Goal: Find specific fact: Find specific fact

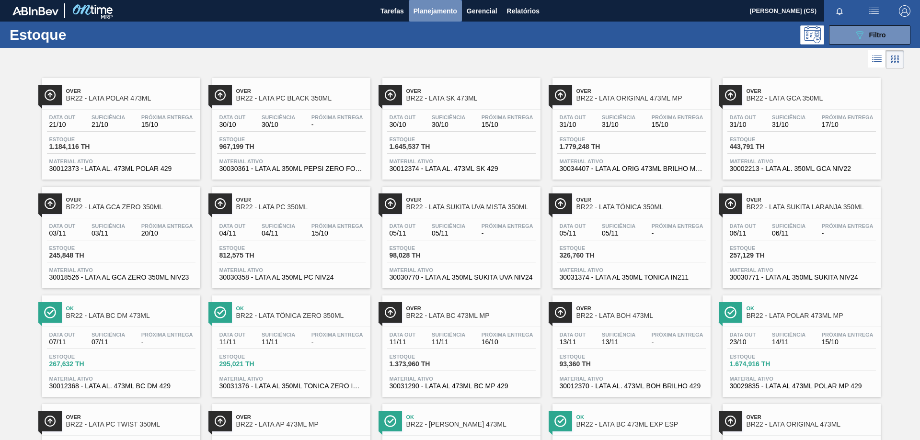
click at [423, 2] on button "Planejamento" at bounding box center [435, 11] width 53 height 22
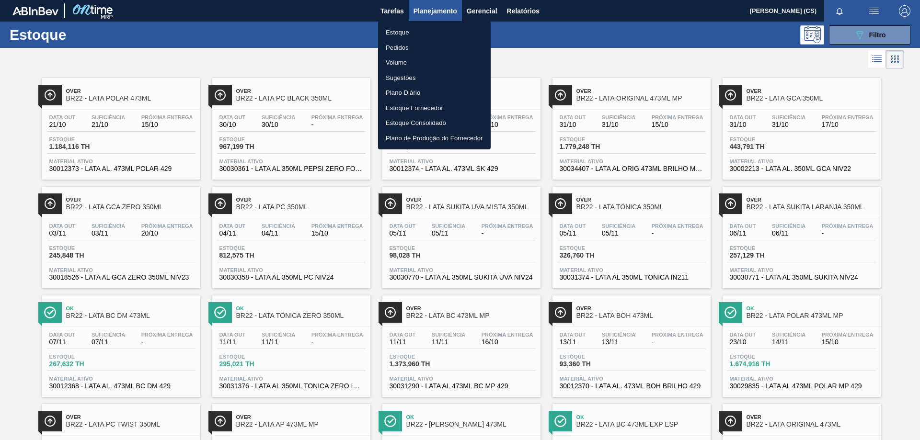
click at [424, 31] on li "Estoque" at bounding box center [434, 32] width 113 height 15
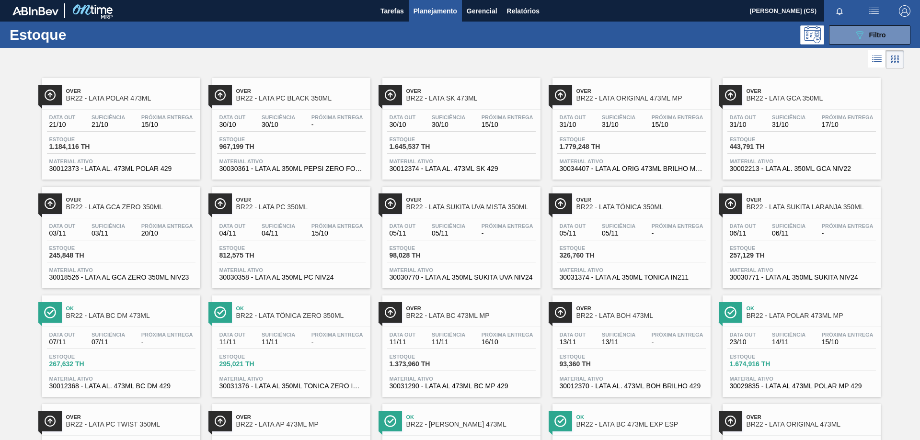
click at [441, 8] on span "Planejamento" at bounding box center [435, 10] width 44 height 11
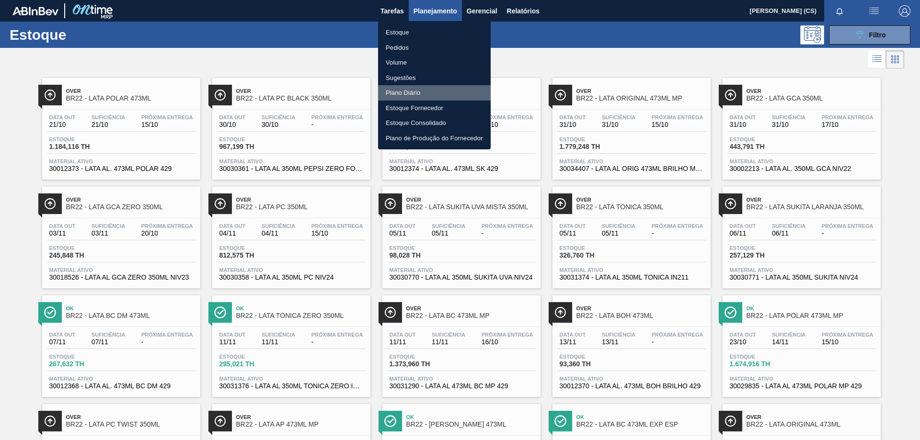
click at [400, 94] on li "Plano Diário" at bounding box center [434, 92] width 113 height 15
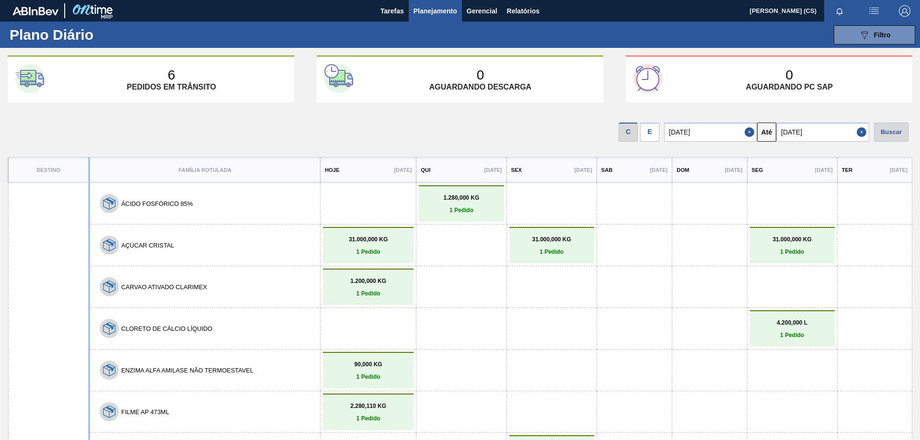
click at [658, 129] on div "E" at bounding box center [649, 132] width 19 height 19
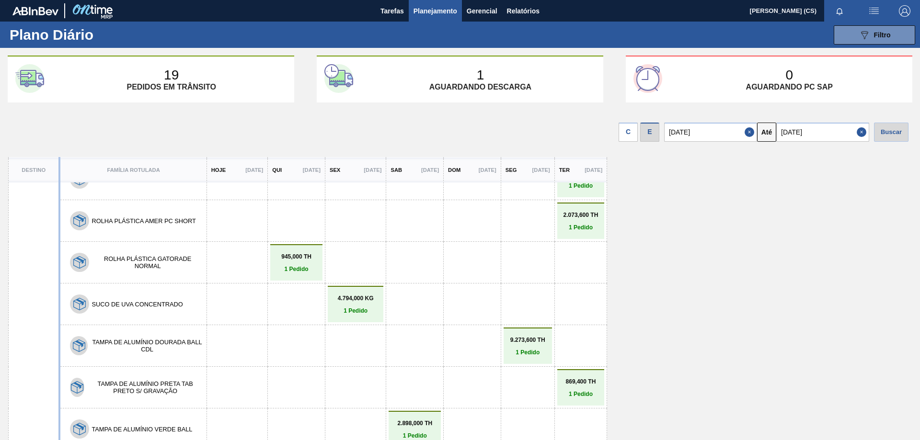
scroll to position [1204, 0]
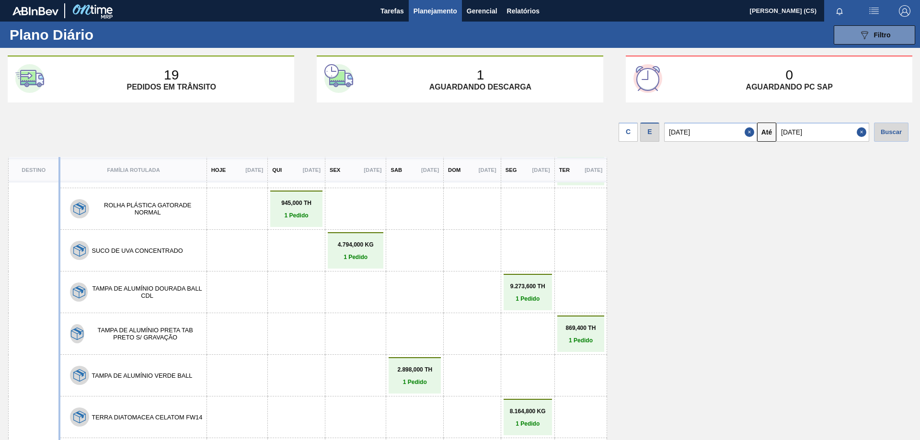
click at [365, 246] on p "4.794,000 KG" at bounding box center [355, 244] width 51 height 7
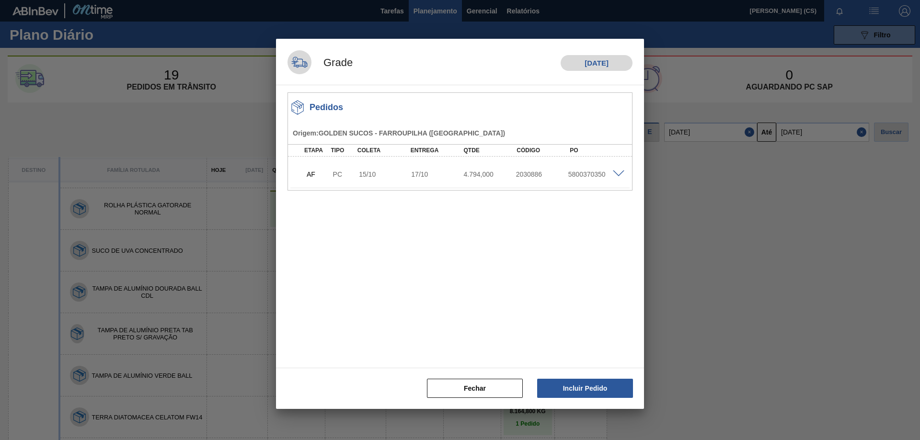
click at [619, 172] on span at bounding box center [618, 174] width 11 height 7
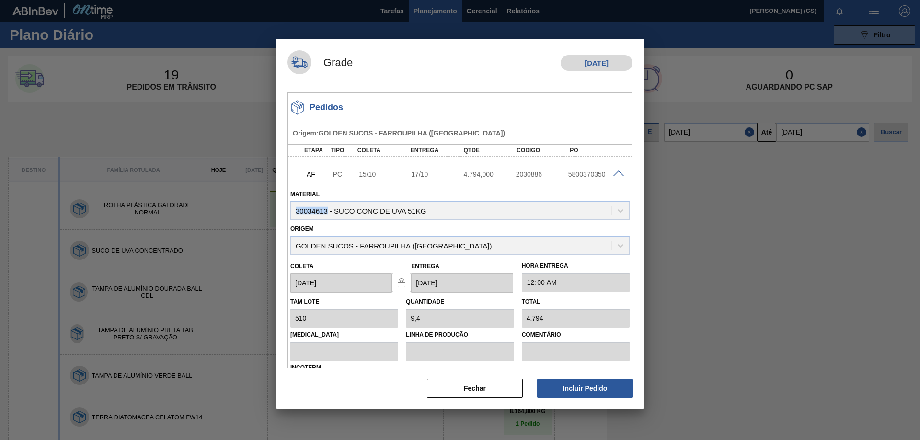
drag, startPoint x: 294, startPoint y: 213, endPoint x: 326, endPoint y: 210, distance: 32.7
click at [326, 210] on div "Material 30034613 - SUCO CONC DE UVA 51KG" at bounding box center [459, 204] width 339 height 33
copy div "30034613"
drag, startPoint x: 428, startPoint y: 211, endPoint x: 334, endPoint y: 211, distance: 93.9
click at [334, 211] on div "Material 30034613 - SUCO CONC DE UVA 51KG" at bounding box center [459, 204] width 339 height 33
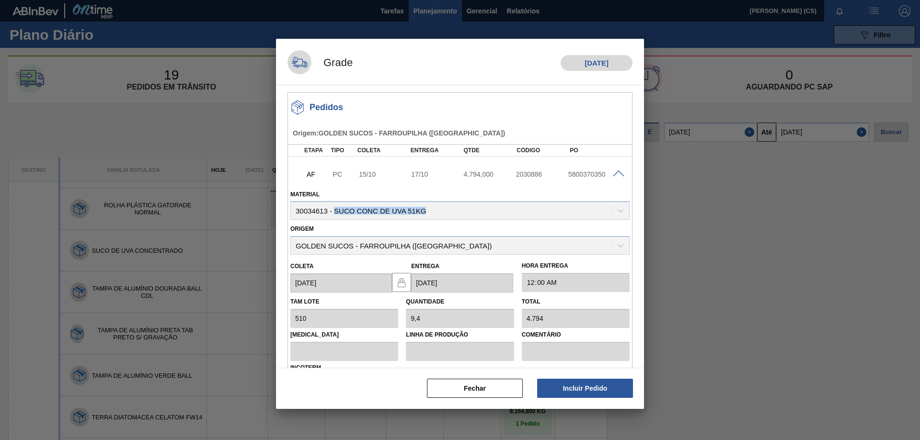
copy div "SUCO CONC DE UVA 51KG"
click at [482, 384] on button "Fechar" at bounding box center [475, 388] width 96 height 19
